Goal: Task Accomplishment & Management: Use online tool/utility

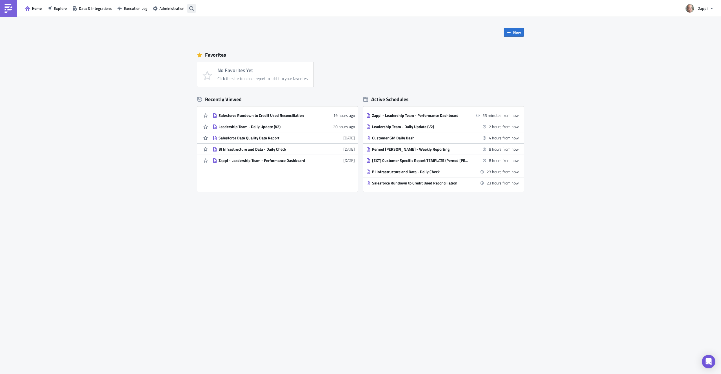
click at [190, 11] on button "button" at bounding box center [191, 8] width 8 height 8
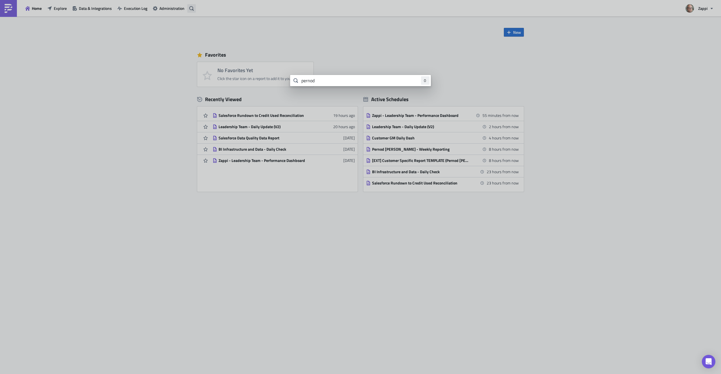
type input "pernod"
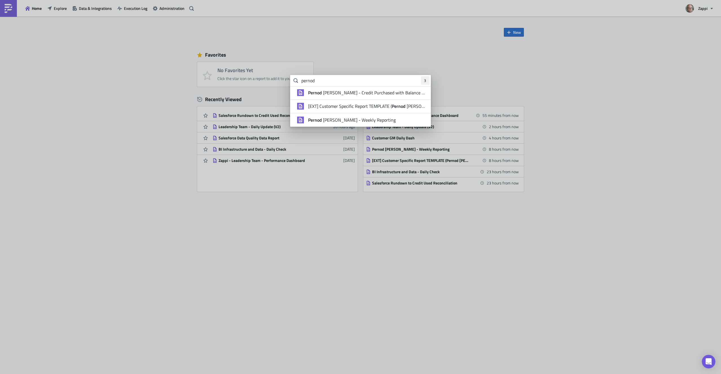
click at [331, 121] on span "Pernod [PERSON_NAME] - Weekly Reporting" at bounding box center [352, 120] width 88 height 6
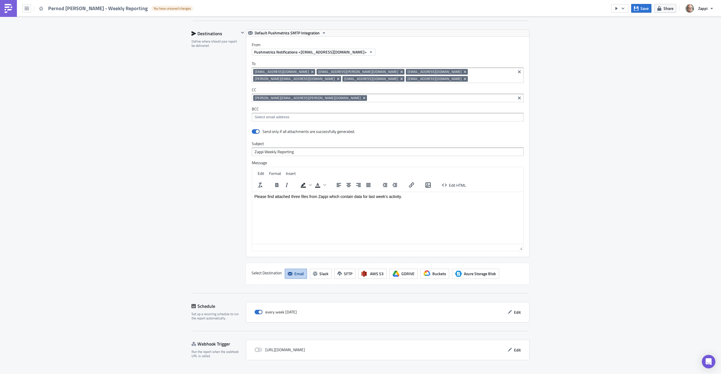
scroll to position [512, 0]
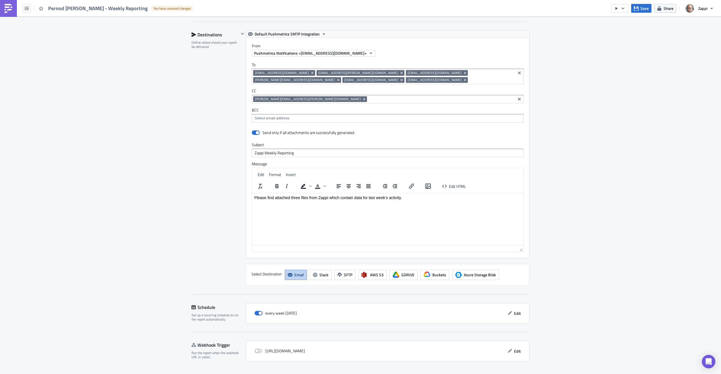
click at [469, 81] on input at bounding box center [491, 80] width 45 height 6
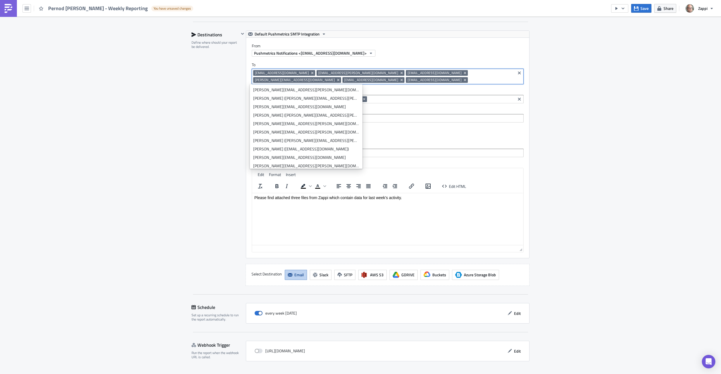
paste input "[EMAIL_ADDRESS][DOMAIN_NAME]"
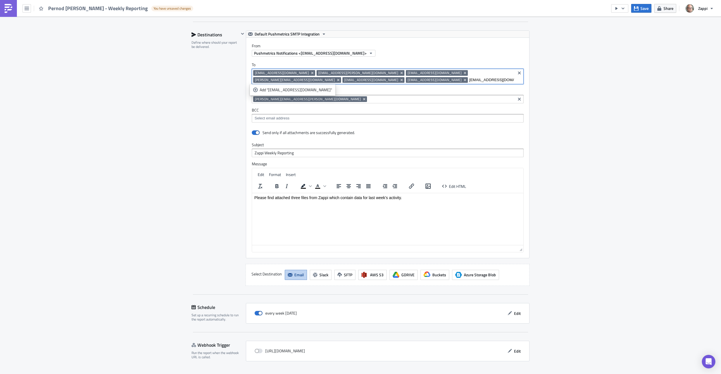
type input "[EMAIL_ADDRESS][DOMAIN_NAME]"
click at [469, 78] on input "[EMAIL_ADDRESS][DOMAIN_NAME]" at bounding box center [491, 80] width 45 height 6
click at [305, 91] on div "Add "[EMAIL_ADDRESS][DOMAIN_NAME]"" at bounding box center [296, 90] width 72 height 6
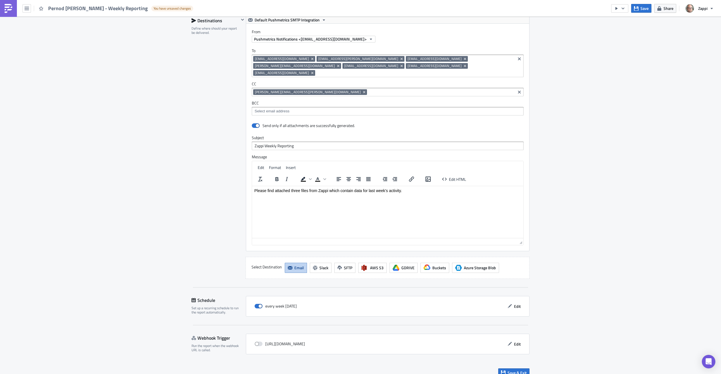
scroll to position [527, 0]
click at [517, 369] on span "Save & Exit" at bounding box center [516, 372] width 19 height 6
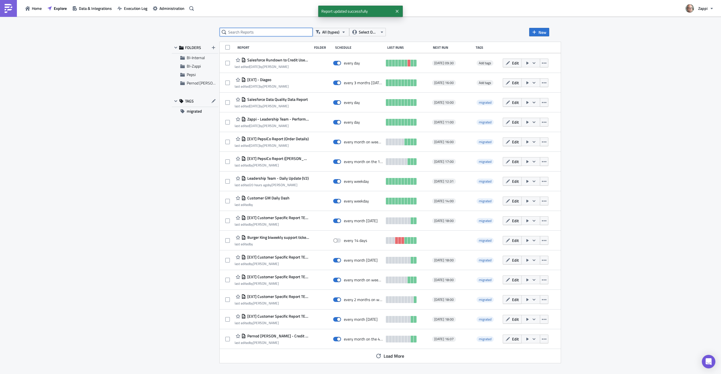
click at [251, 34] on input "text" at bounding box center [266, 32] width 93 height 8
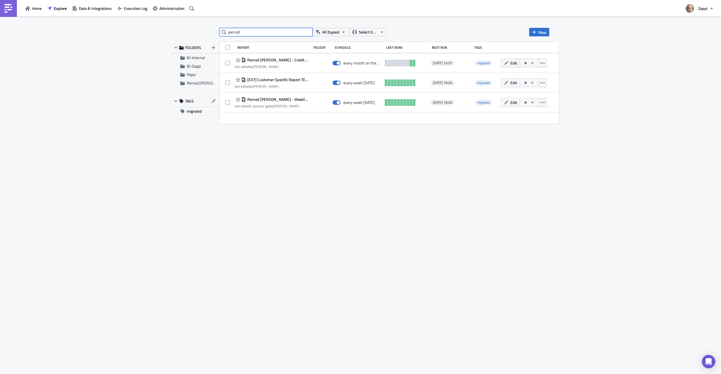
type input "pernod"
click at [536, 150] on div "pernod All (types) Select Owner New FOLDERS BI-Internal BI-Zappi Pepsi Pernod […" at bounding box center [360, 196] width 383 height 336
click at [501, 106] on button "Edit" at bounding box center [510, 102] width 19 height 9
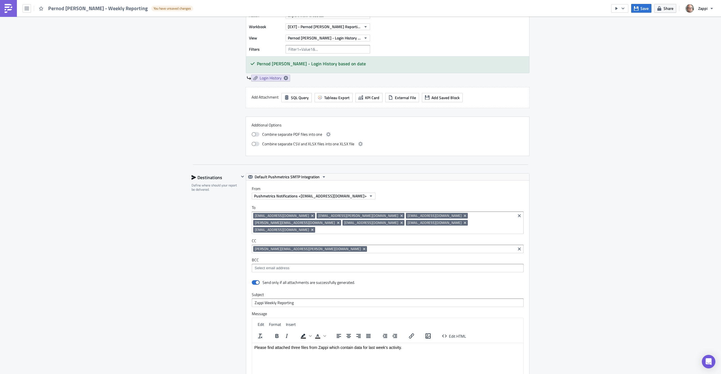
scroll to position [527, 0]
